Goal: Answer question/provide support

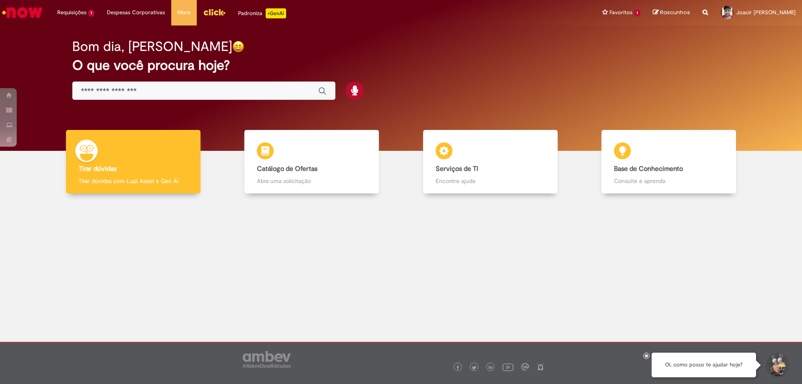
click at [157, 90] on input "Basta digitar aqui" at bounding box center [195, 92] width 229 height 10
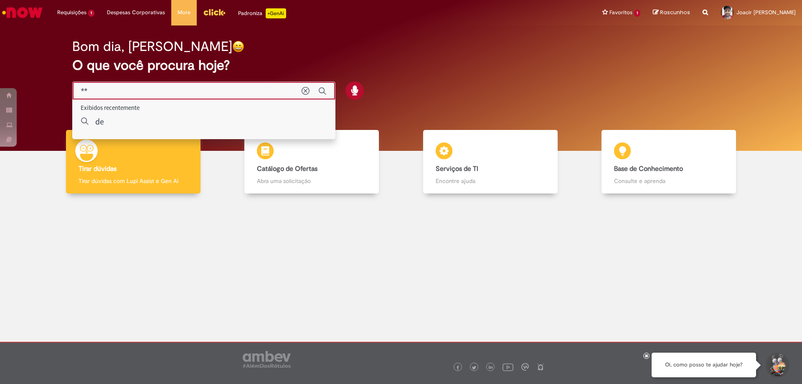
type input "*"
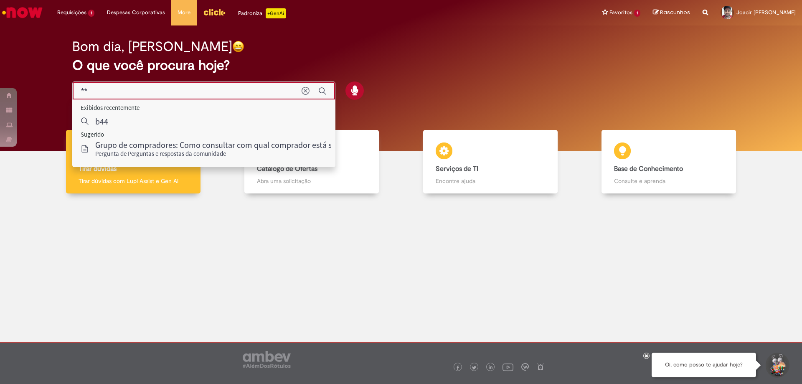
type input "*"
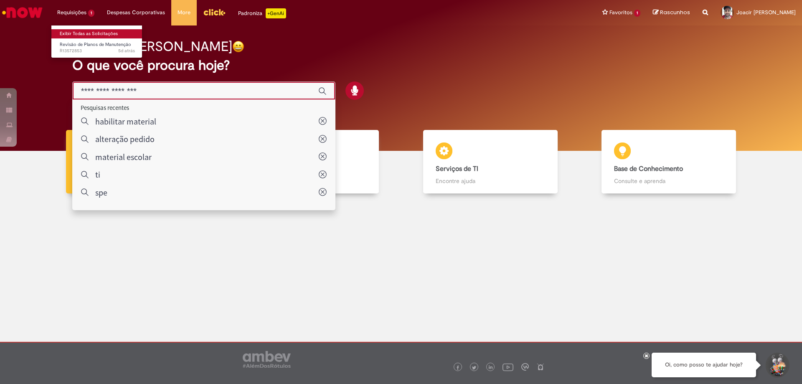
click at [87, 35] on link "Exibir Todas as Solicitações" at bounding box center [97, 33] width 92 height 9
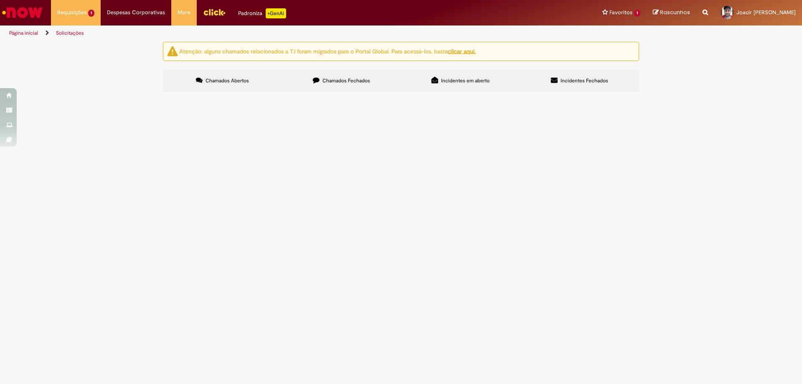
click at [0, 0] on span "R13572853" at bounding box center [0, 0] width 0 height 0
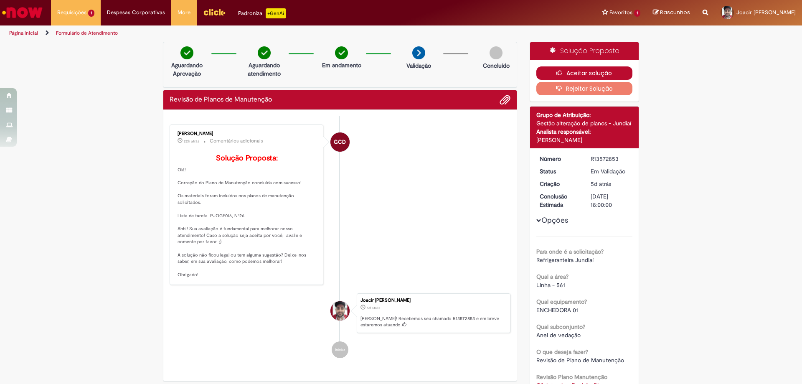
click at [577, 75] on button "Aceitar solução" at bounding box center [585, 72] width 97 height 13
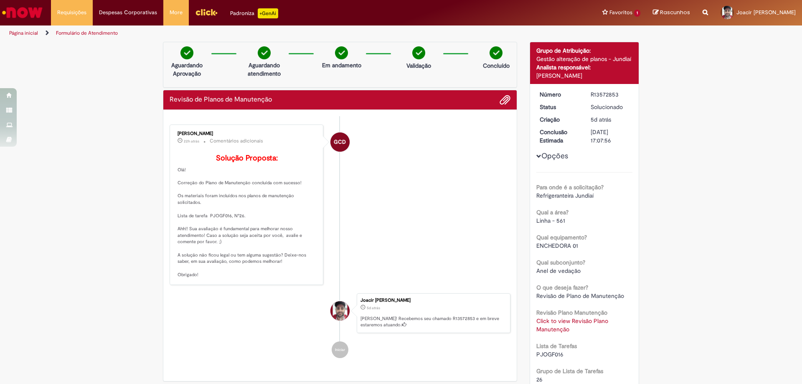
scroll to position [42, 0]
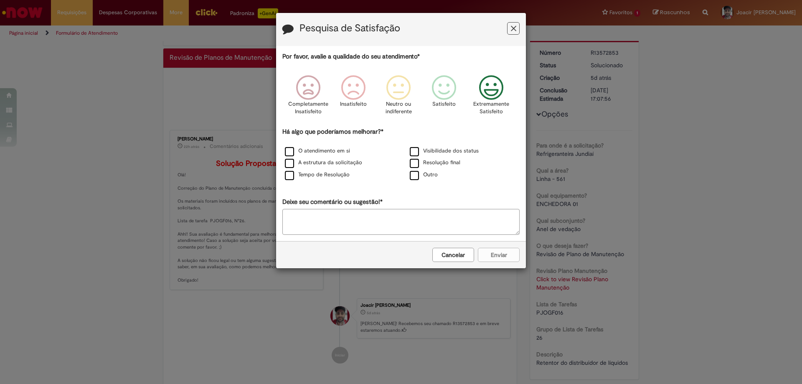
click at [485, 93] on icon "Feedback" at bounding box center [491, 87] width 31 height 25
click at [416, 164] on label "Resolução final" at bounding box center [435, 163] width 51 height 8
click at [489, 254] on button "Enviar" at bounding box center [499, 255] width 42 height 14
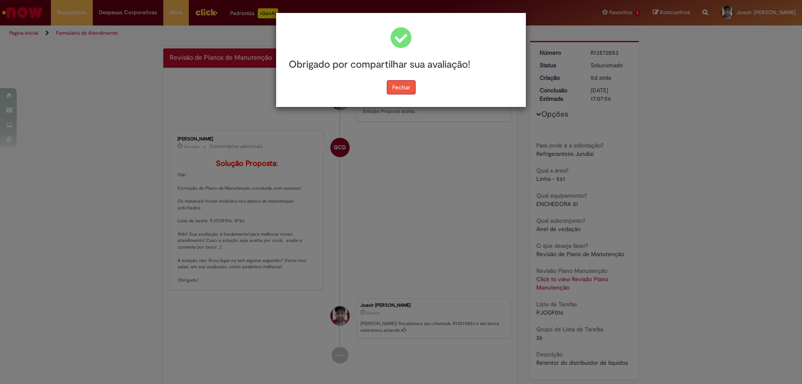
click at [407, 85] on button "Fechar" at bounding box center [401, 87] width 29 height 14
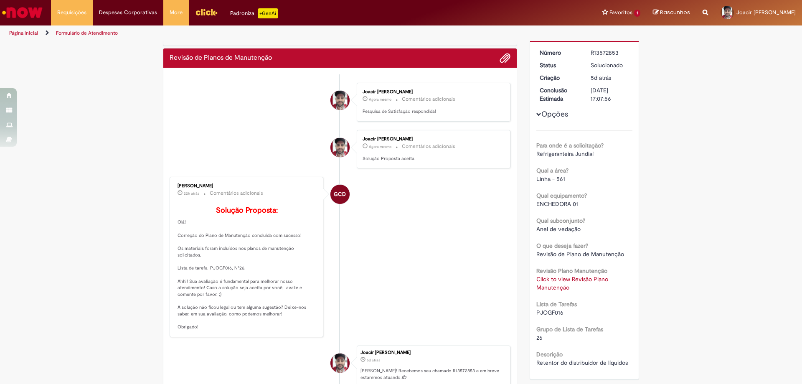
scroll to position [0, 0]
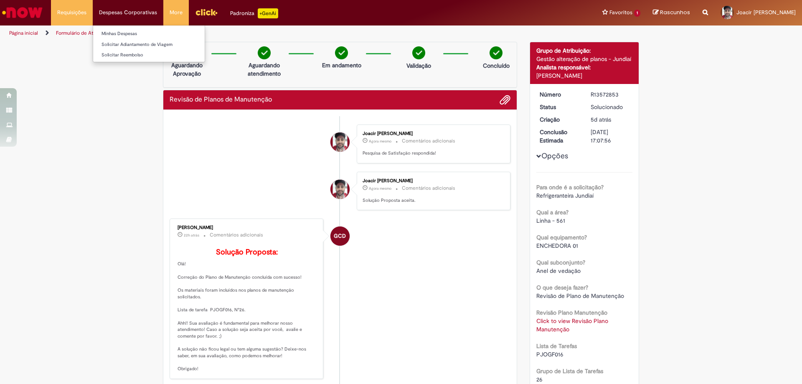
click at [101, 13] on li "Despesas Corporativas Minhas Despesas Solicitar Adiantamento de Viagem Solicita…" at bounding box center [128, 12] width 71 height 25
click at [85, 31] on link "Exibir Todas as Solicitações" at bounding box center [97, 33] width 92 height 9
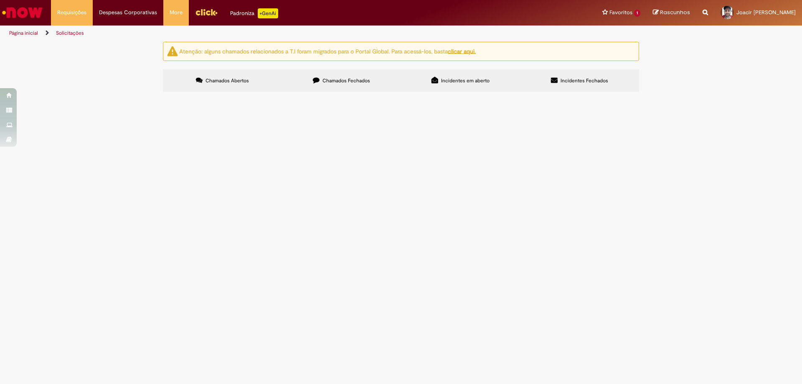
click at [334, 81] on span "Chamados Fechados" at bounding box center [347, 80] width 48 height 7
